Goal: Transaction & Acquisition: Purchase product/service

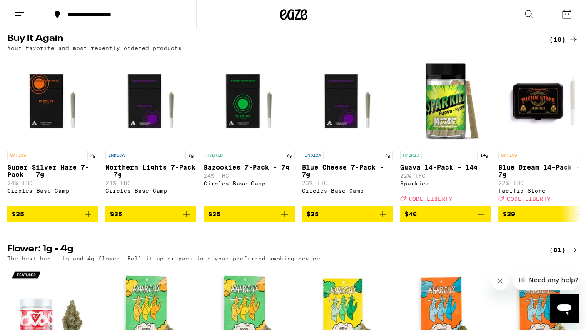
scroll to position [730, 0]
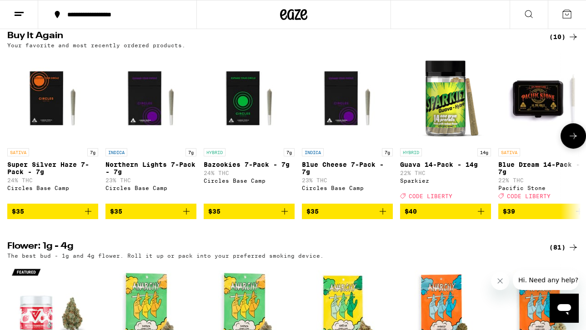
click at [488, 219] on button "$40" at bounding box center [445, 211] width 91 height 15
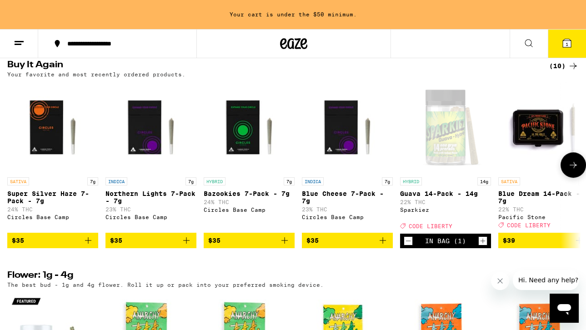
scroll to position [759, 0]
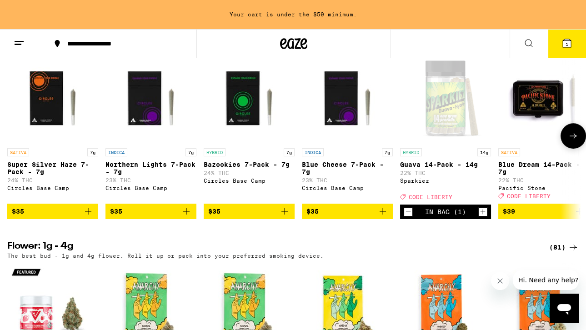
click at [573, 141] on icon at bounding box center [573, 136] width 11 height 11
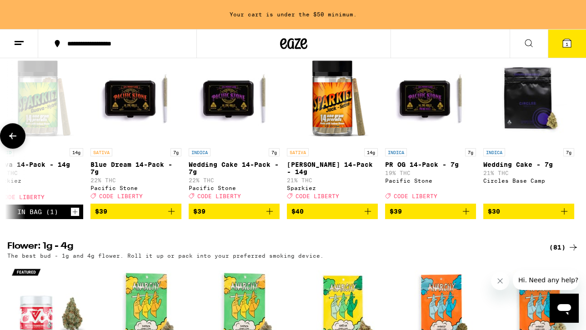
scroll to position [0, 411]
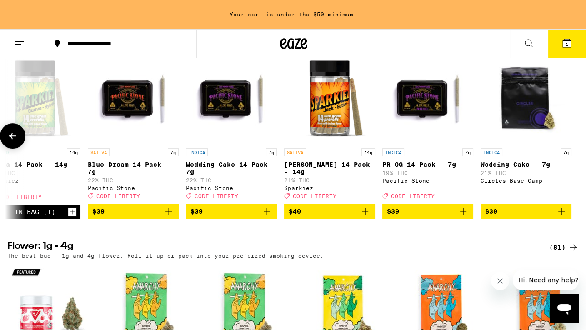
click at [365, 215] on icon "Add to bag" at bounding box center [365, 211] width 6 height 6
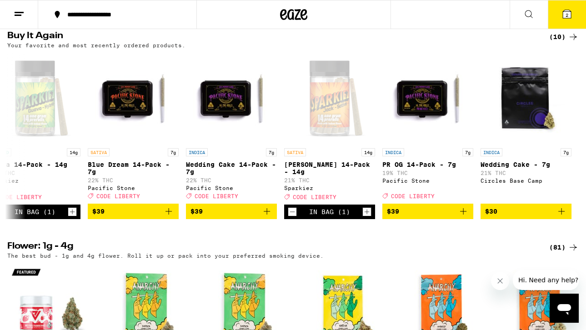
click at [569, 20] on button "2" at bounding box center [567, 14] width 38 height 28
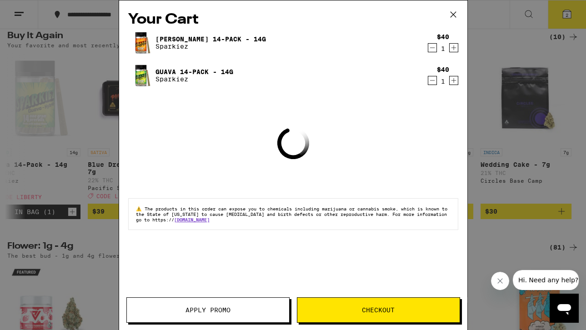
click at [233, 313] on span "Apply Promo" at bounding box center [208, 310] width 162 height 6
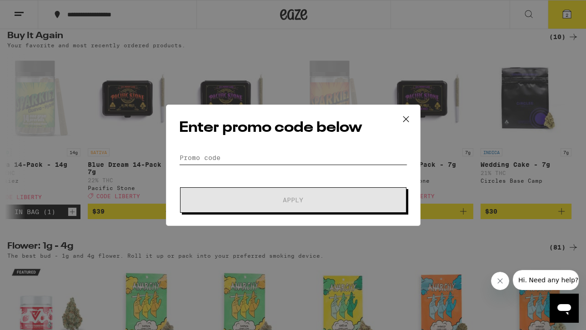
click at [262, 159] on input "Promo Code" at bounding box center [293, 158] width 228 height 14
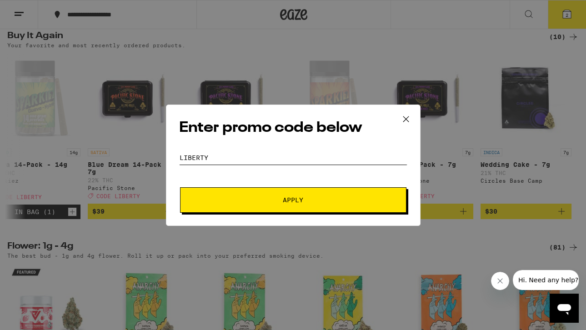
type input "LIBERTY"
click at [263, 201] on span "Apply" at bounding box center [293, 200] width 164 height 6
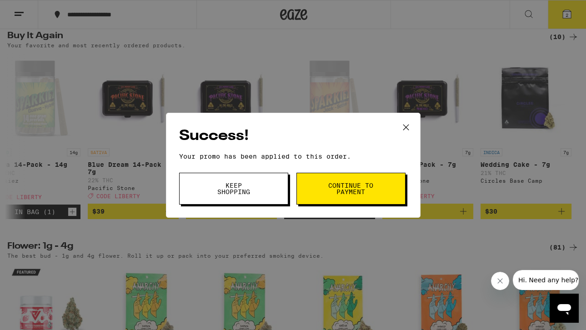
click at [368, 189] on span "Continue to payment" at bounding box center [351, 188] width 46 height 13
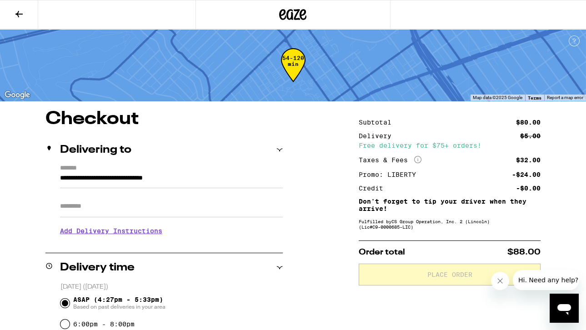
click at [127, 233] on h3 "Add Delivery Instructions" at bounding box center [171, 231] width 223 height 21
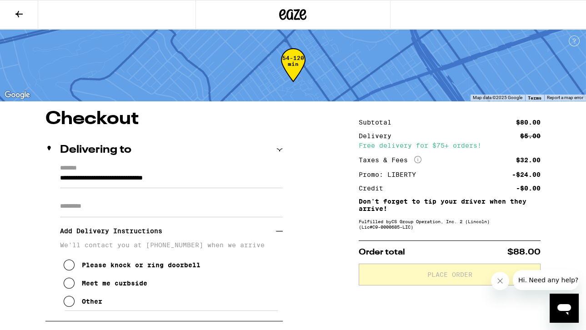
click at [77, 308] on button "Other" at bounding box center [83, 301] width 39 height 18
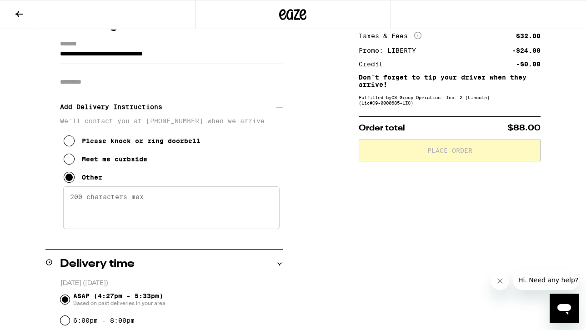
scroll to position [156, 0]
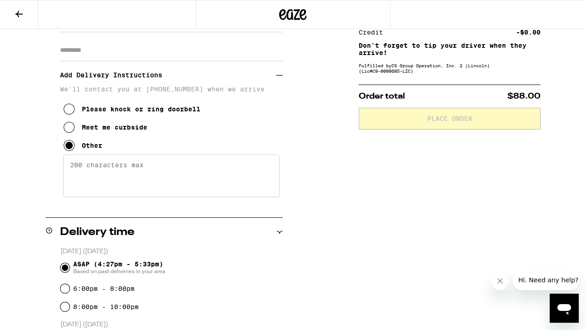
click at [95, 175] on textarea "Enter any other delivery instructions you want driver to know" at bounding box center [171, 176] width 216 height 43
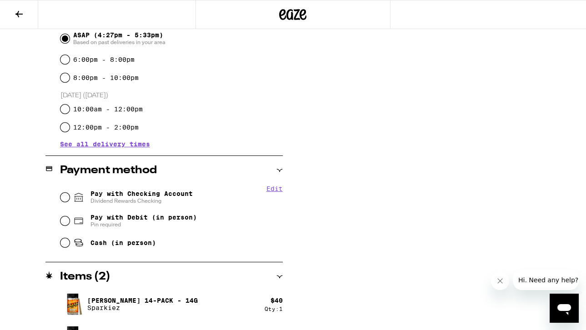
scroll to position [391, 0]
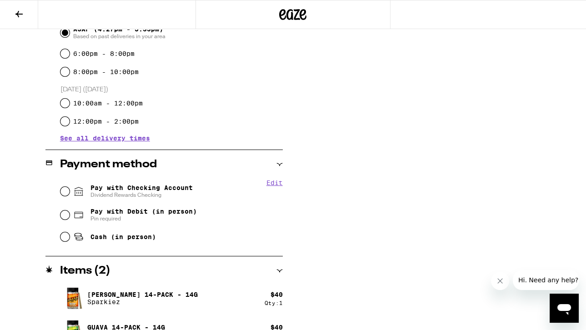
type textarea "Meet at [STREET_ADDRESS][PERSON_NAME], across entrance from [STREET_ADDRESS] Th…"
click at [159, 188] on span "Pay with Checking Account Dividend Rewards Checking" at bounding box center [141, 191] width 102 height 15
click at [70, 188] on input "Pay with Checking Account Dividend Rewards Checking" at bounding box center [64, 191] width 9 height 9
radio input "true"
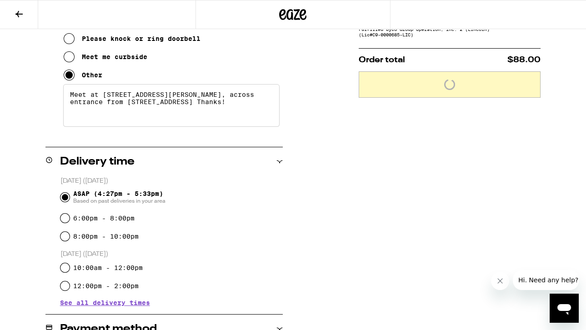
scroll to position [148, 0]
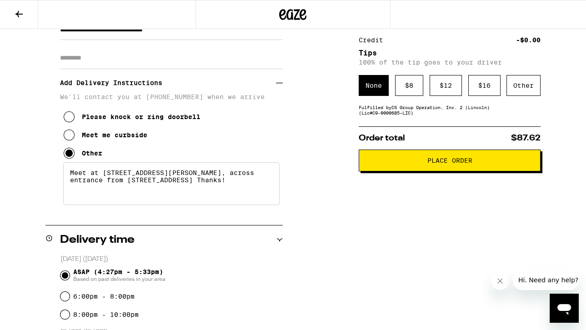
click at [458, 159] on span "Place Order" at bounding box center [449, 160] width 45 height 6
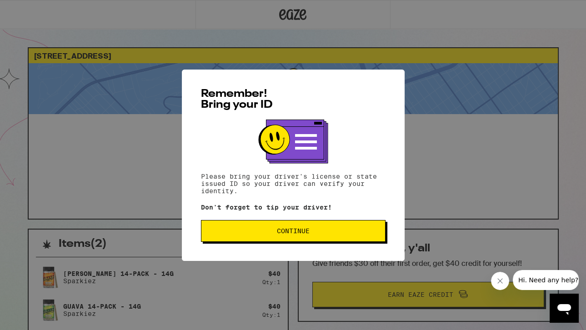
click at [283, 234] on span "Continue" at bounding box center [293, 231] width 33 height 6
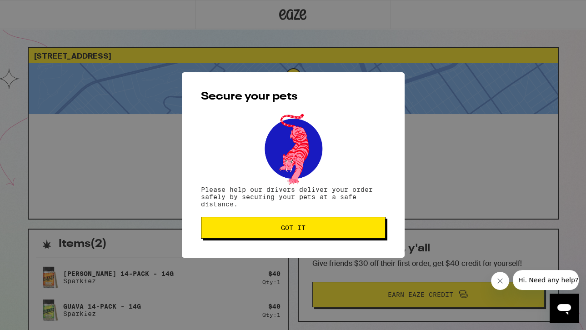
click at [283, 236] on button "Got it" at bounding box center [293, 228] width 185 height 22
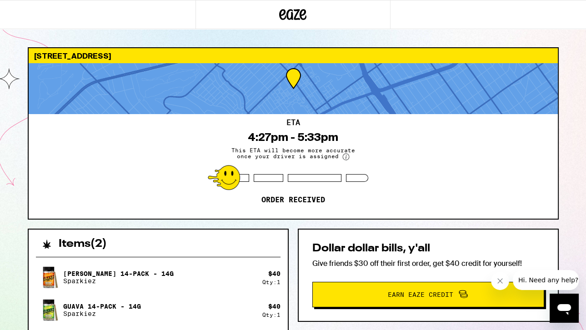
scroll to position [14, 0]
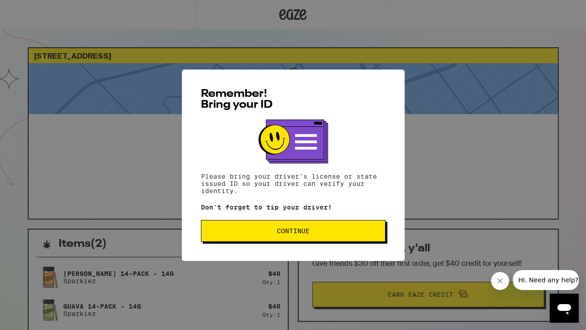
click at [271, 232] on span "Continue" at bounding box center [293, 231] width 169 height 6
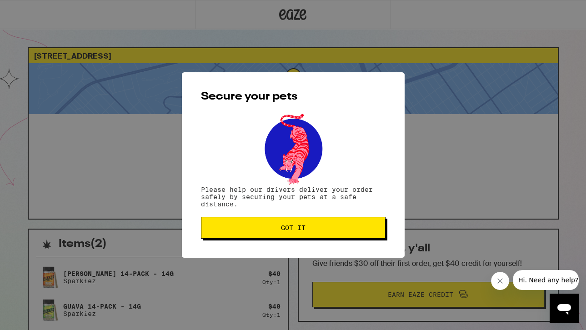
click at [272, 231] on span "Got it" at bounding box center [293, 228] width 169 height 6
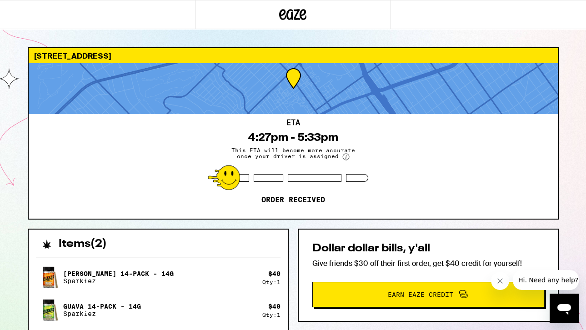
click at [544, 216] on div "ETA 4:27pm - 5:33pm This ETA will become more accurate once your driver is assi…" at bounding box center [293, 166] width 529 height 105
